Goal: Browse casually: Explore the website without a specific task or goal

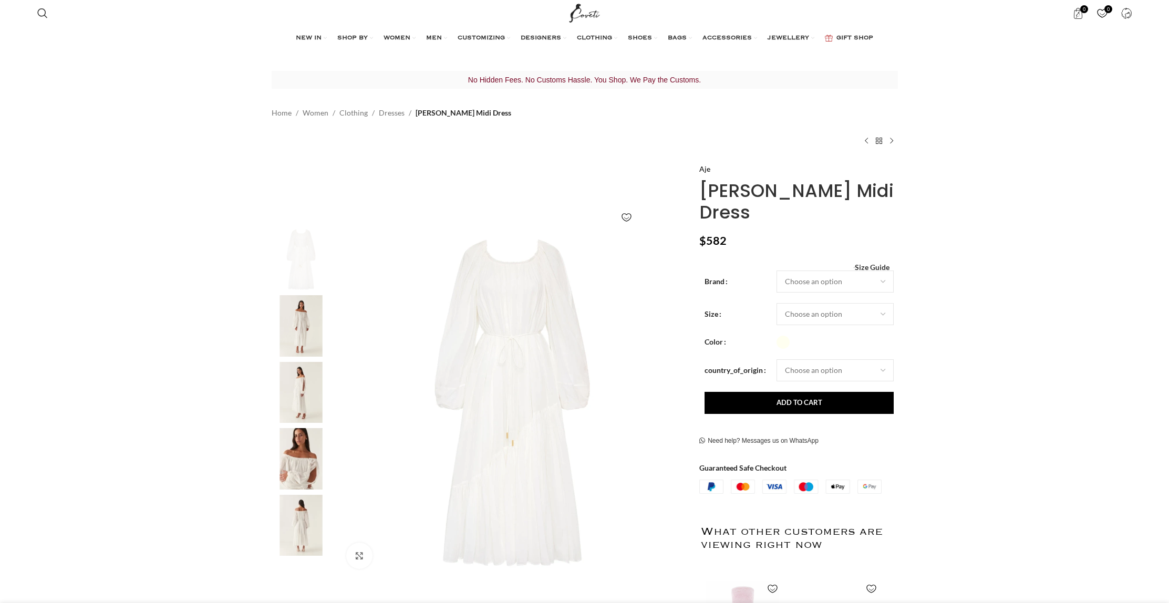
click at [293, 373] on img at bounding box center [301, 392] width 64 height 61
click at [306, 468] on img at bounding box center [301, 458] width 64 height 61
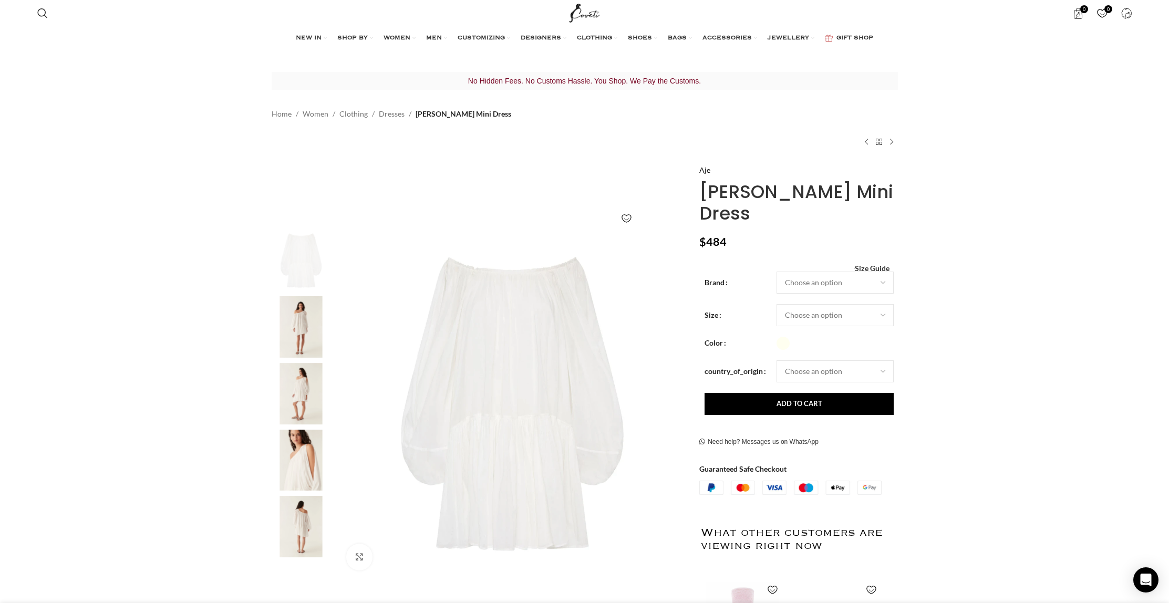
click at [307, 336] on img "2 / 5" at bounding box center [301, 326] width 64 height 61
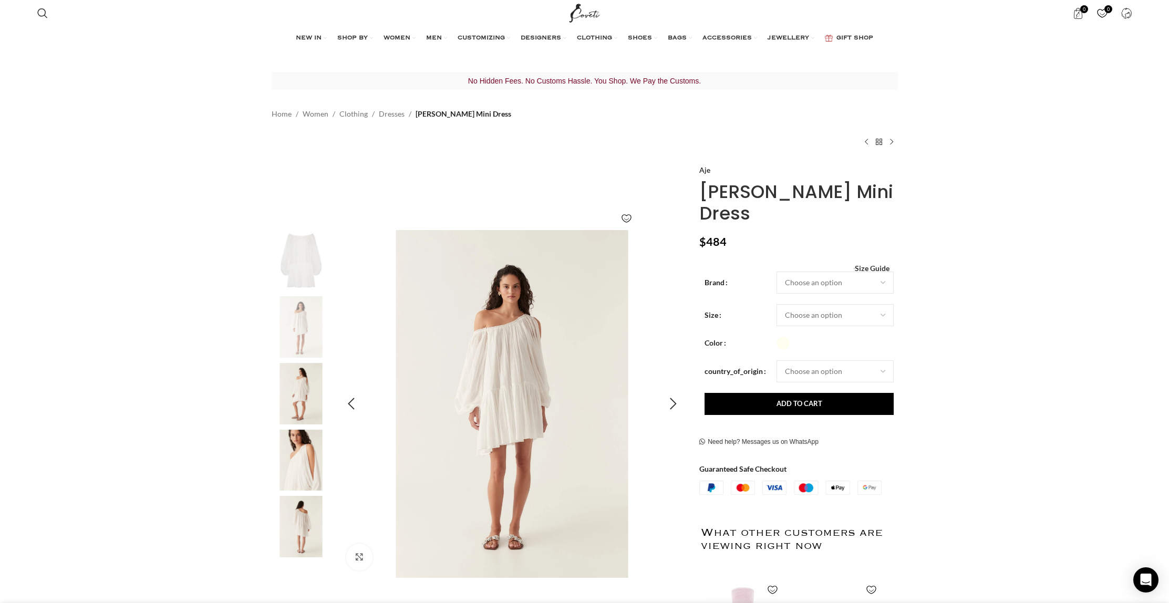
click at [506, 456] on img "2 / 5" at bounding box center [512, 404] width 348 height 348
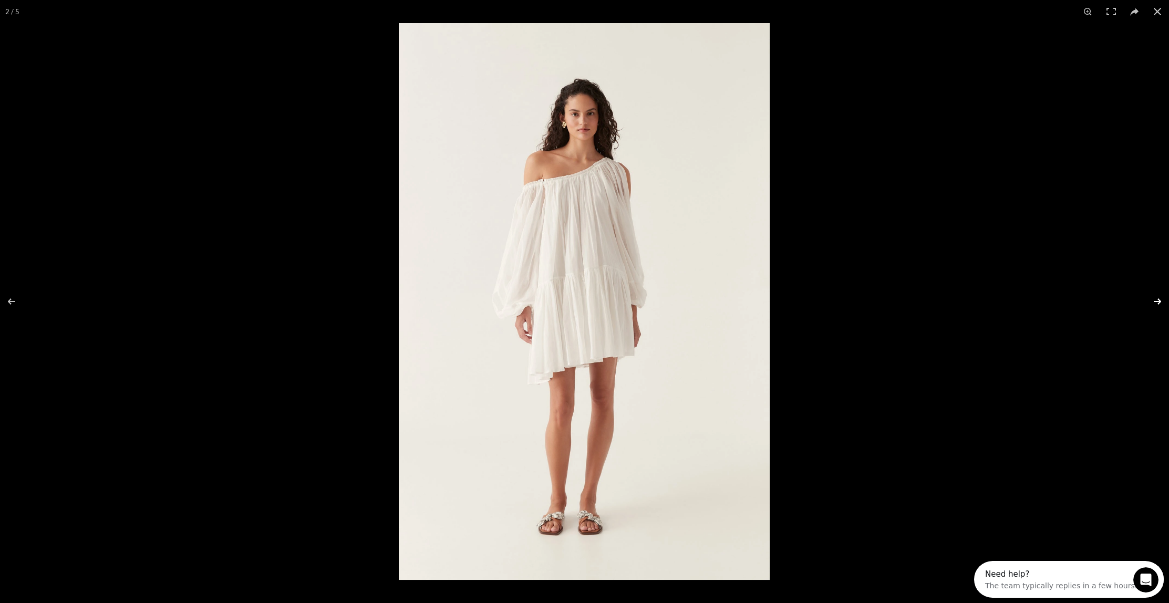
click at [1157, 299] on button at bounding box center [1151, 301] width 37 height 53
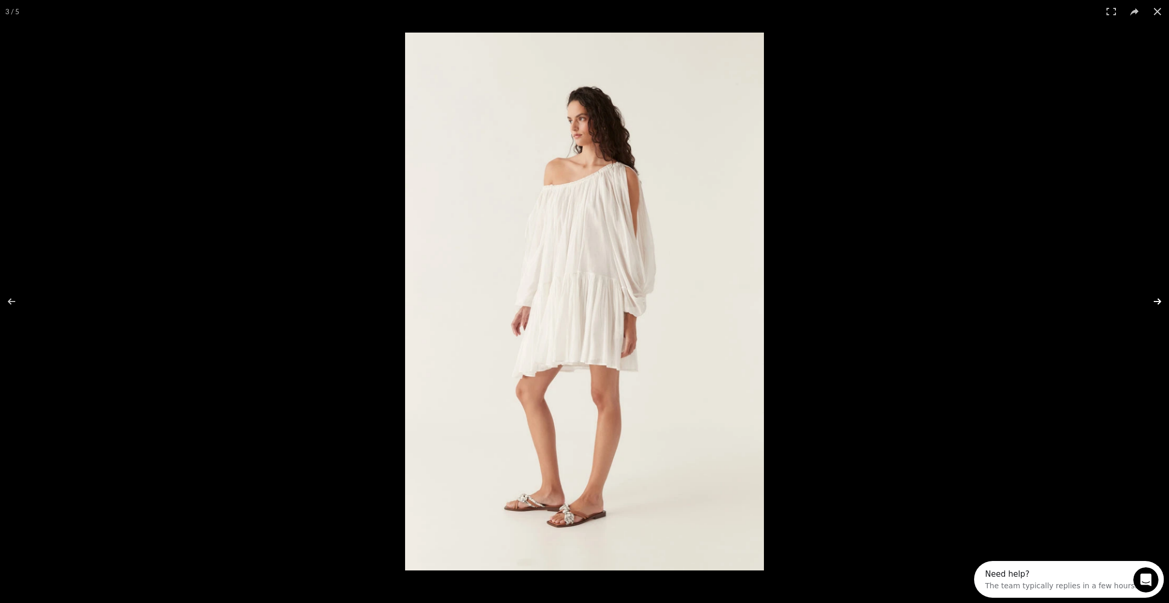
scroll to position [0, 110]
click at [1157, 299] on button at bounding box center [1151, 301] width 37 height 53
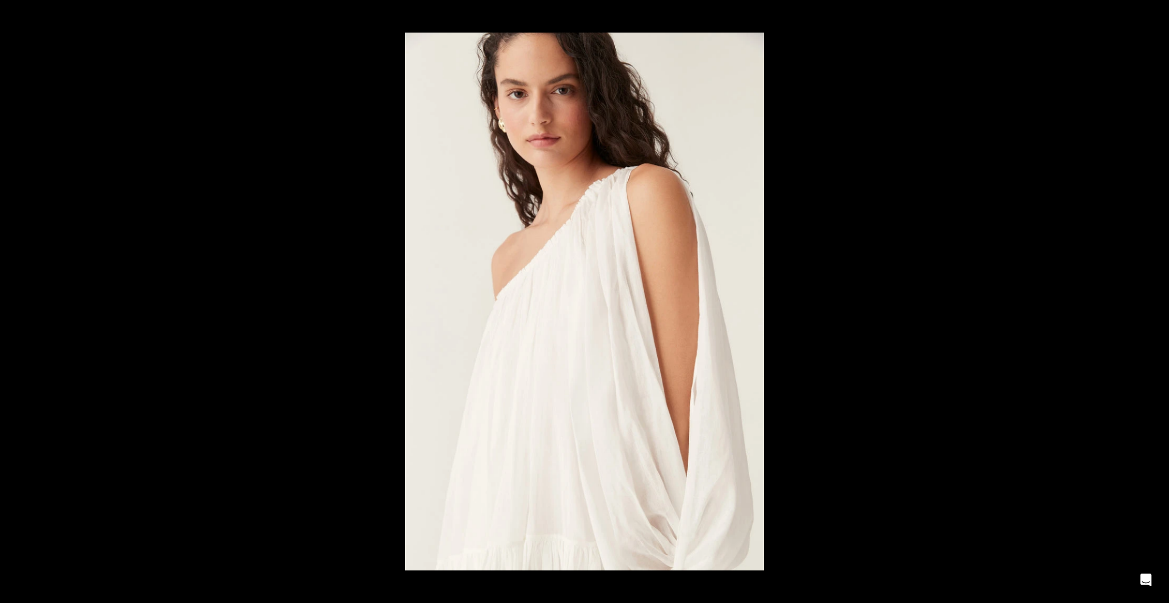
scroll to position [0, 221]
click at [1157, 299] on button at bounding box center [1151, 301] width 37 height 53
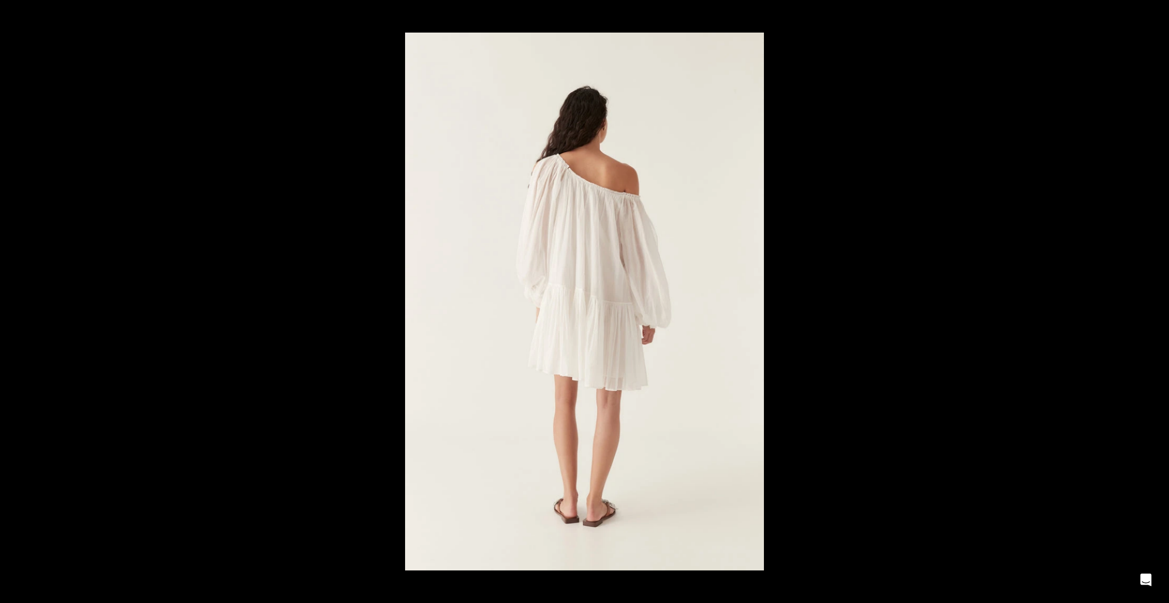
click at [1157, 299] on button at bounding box center [1151, 301] width 37 height 53
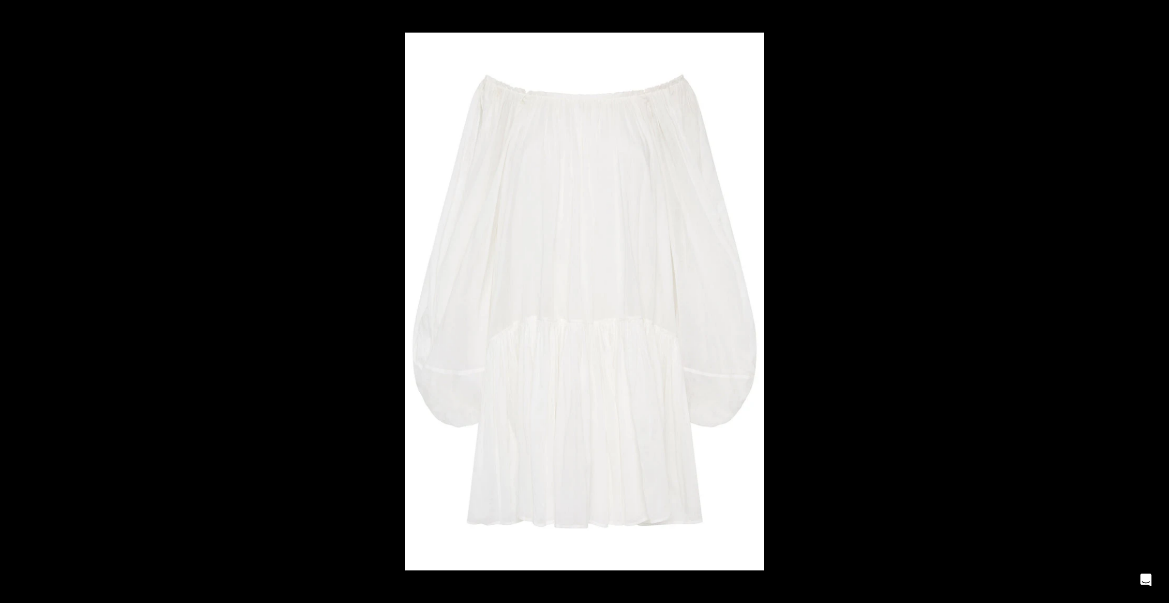
click at [1157, 299] on button at bounding box center [1151, 301] width 37 height 53
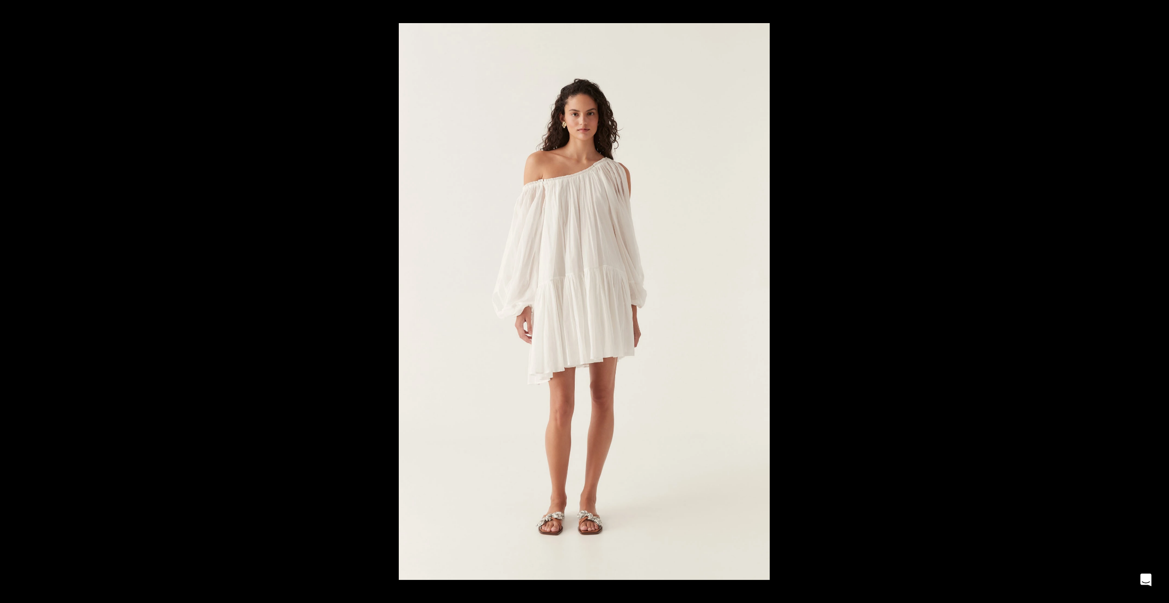
click at [1157, 299] on button at bounding box center [1151, 301] width 37 height 53
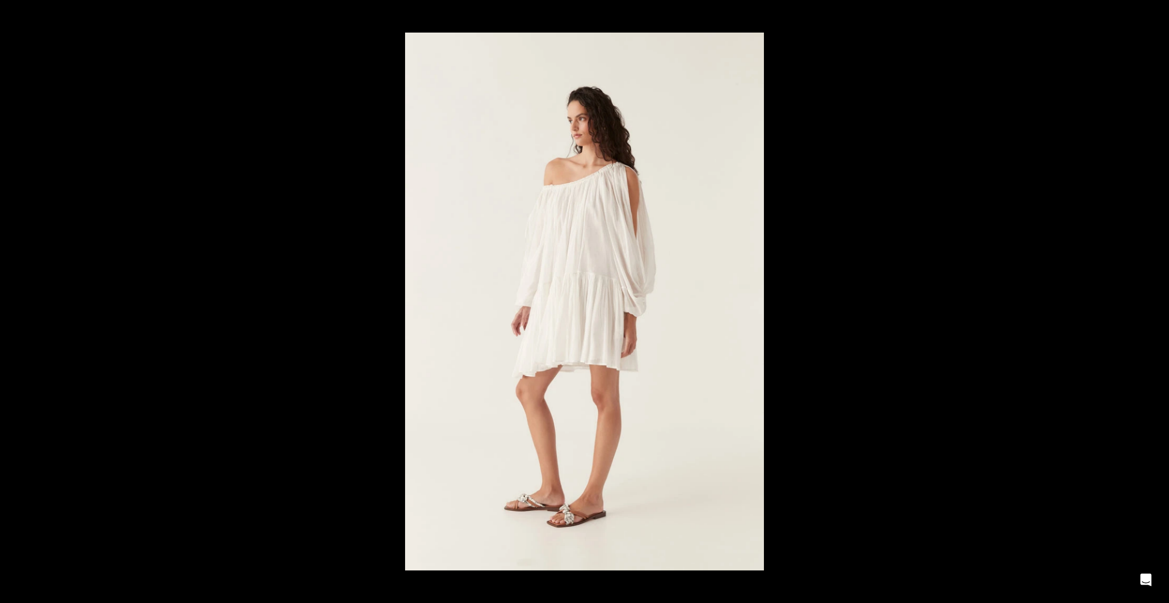
click at [1157, 299] on button at bounding box center [1151, 301] width 37 height 53
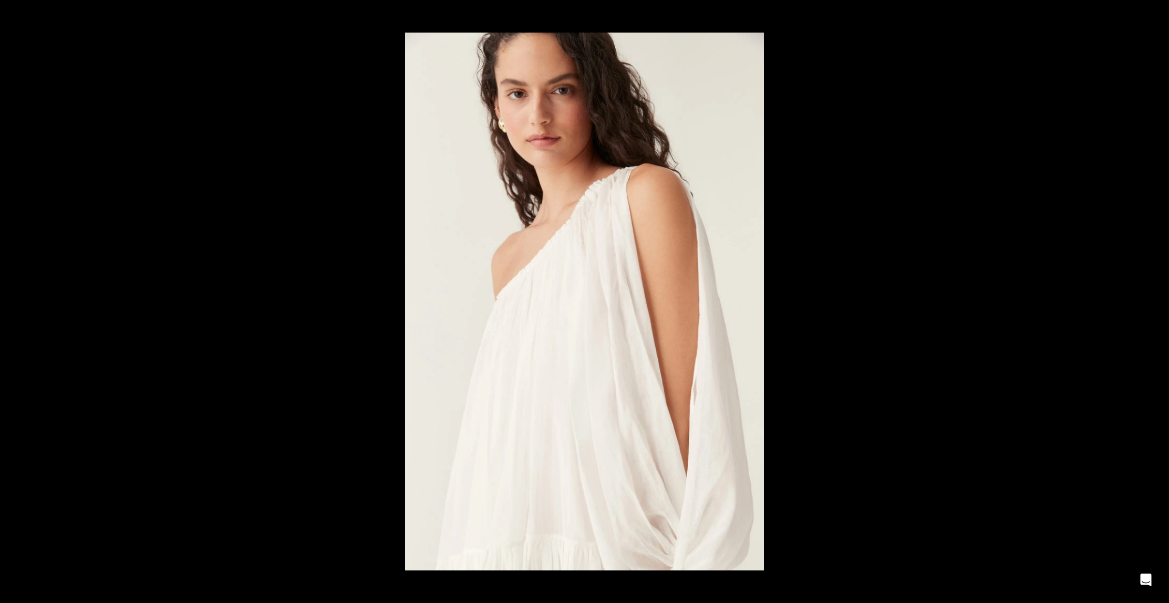
click at [1157, 299] on button at bounding box center [1151, 301] width 37 height 53
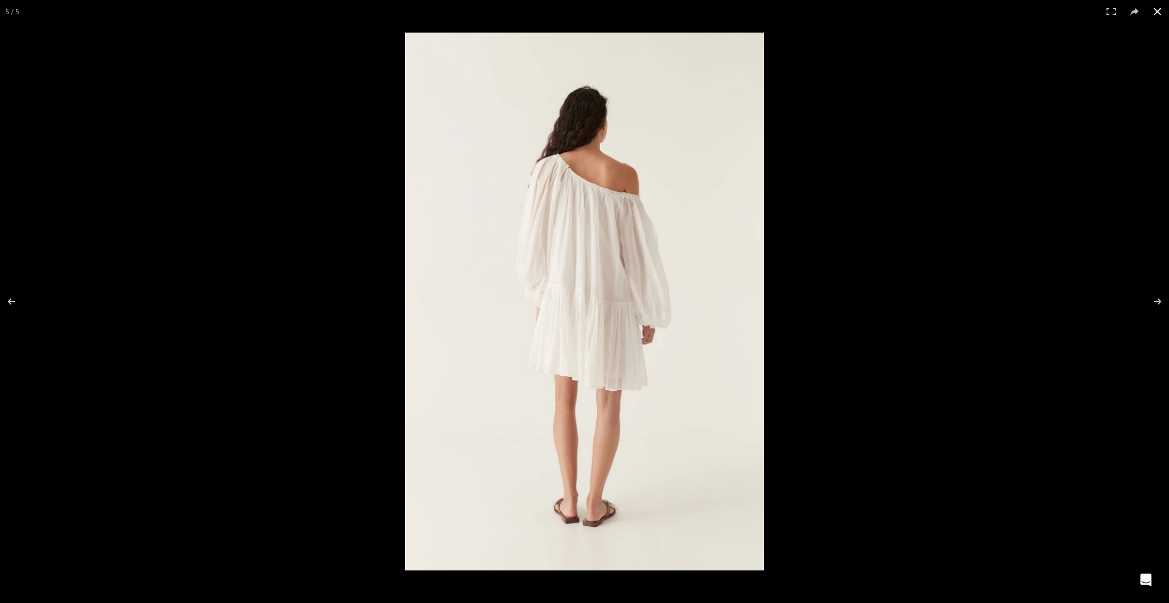
scroll to position [0, 332]
click at [272, 169] on div at bounding box center [584, 301] width 1169 height 603
